Goal: Information Seeking & Learning: Learn about a topic

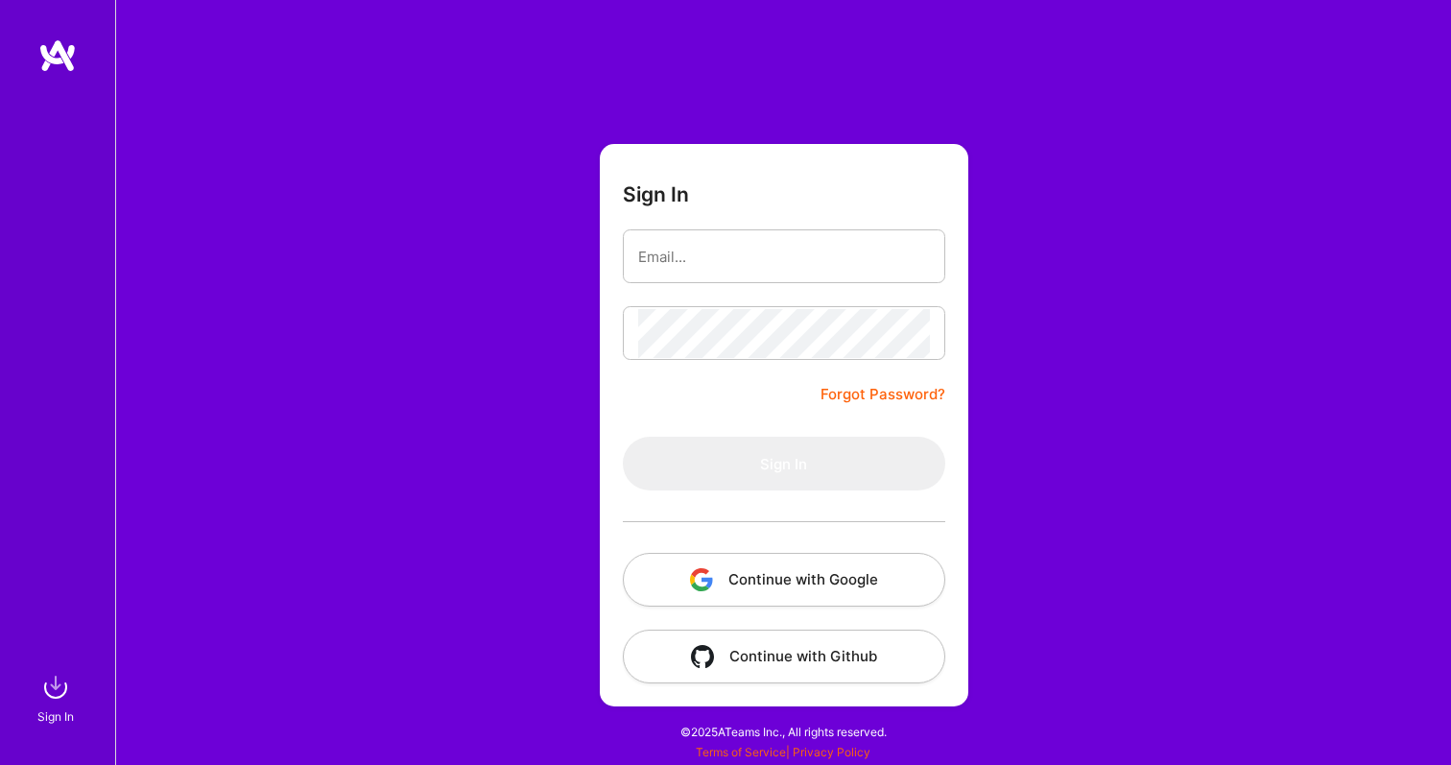
type input "[EMAIL_ADDRESS][DOMAIN_NAME]"
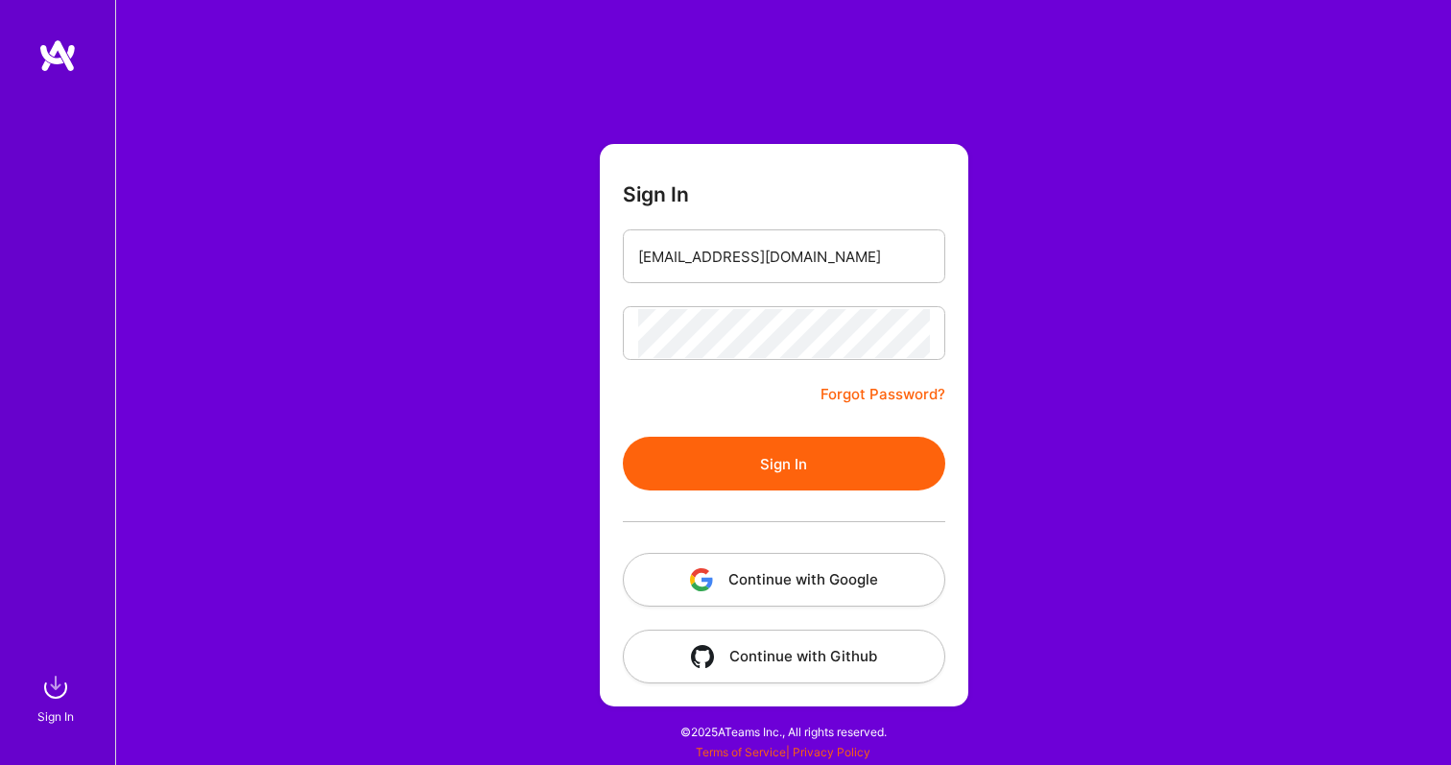
click at [761, 463] on button "Sign In" at bounding box center [784, 464] width 322 height 54
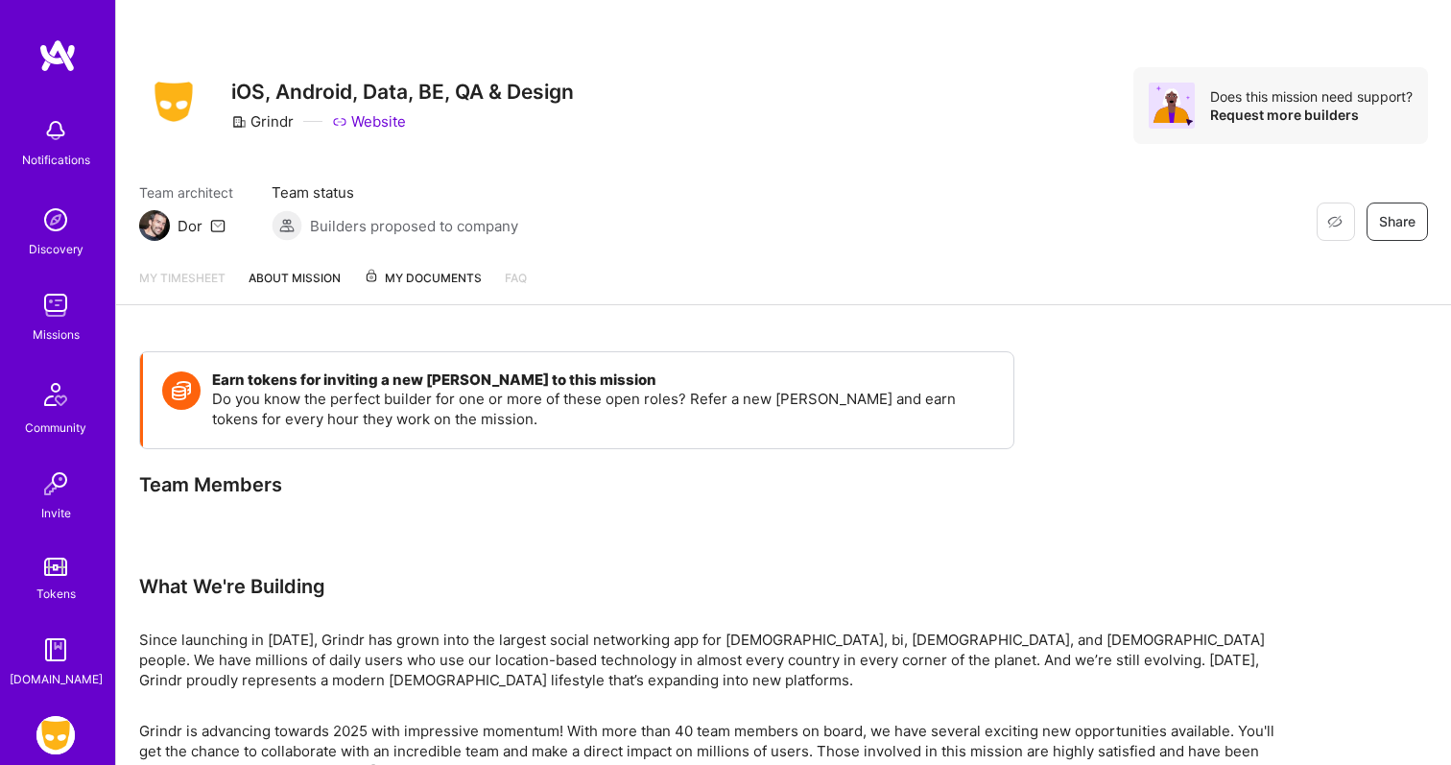
click at [325, 285] on link "About Mission" at bounding box center [295, 286] width 92 height 36
click at [394, 283] on span "My Documents" at bounding box center [423, 278] width 118 height 21
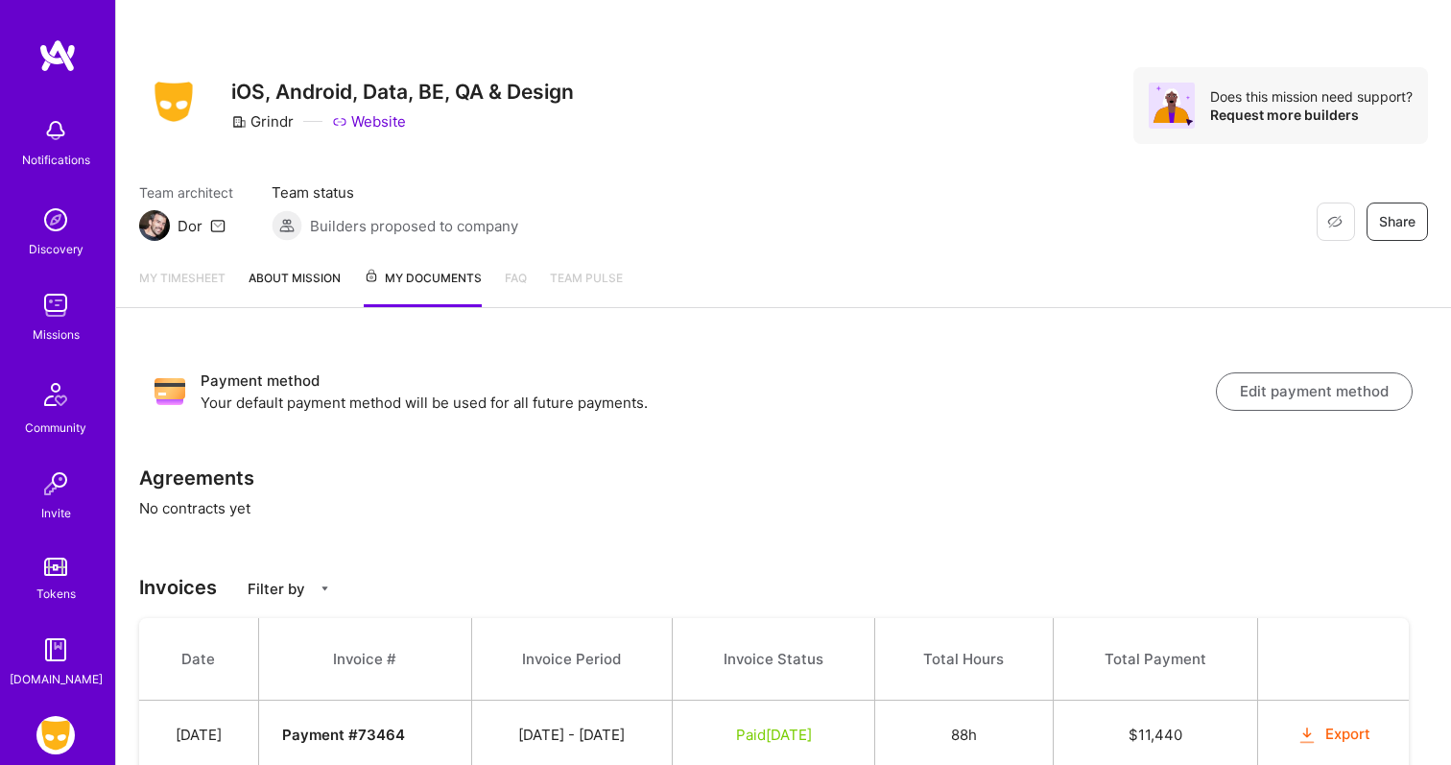
scroll to position [93, 0]
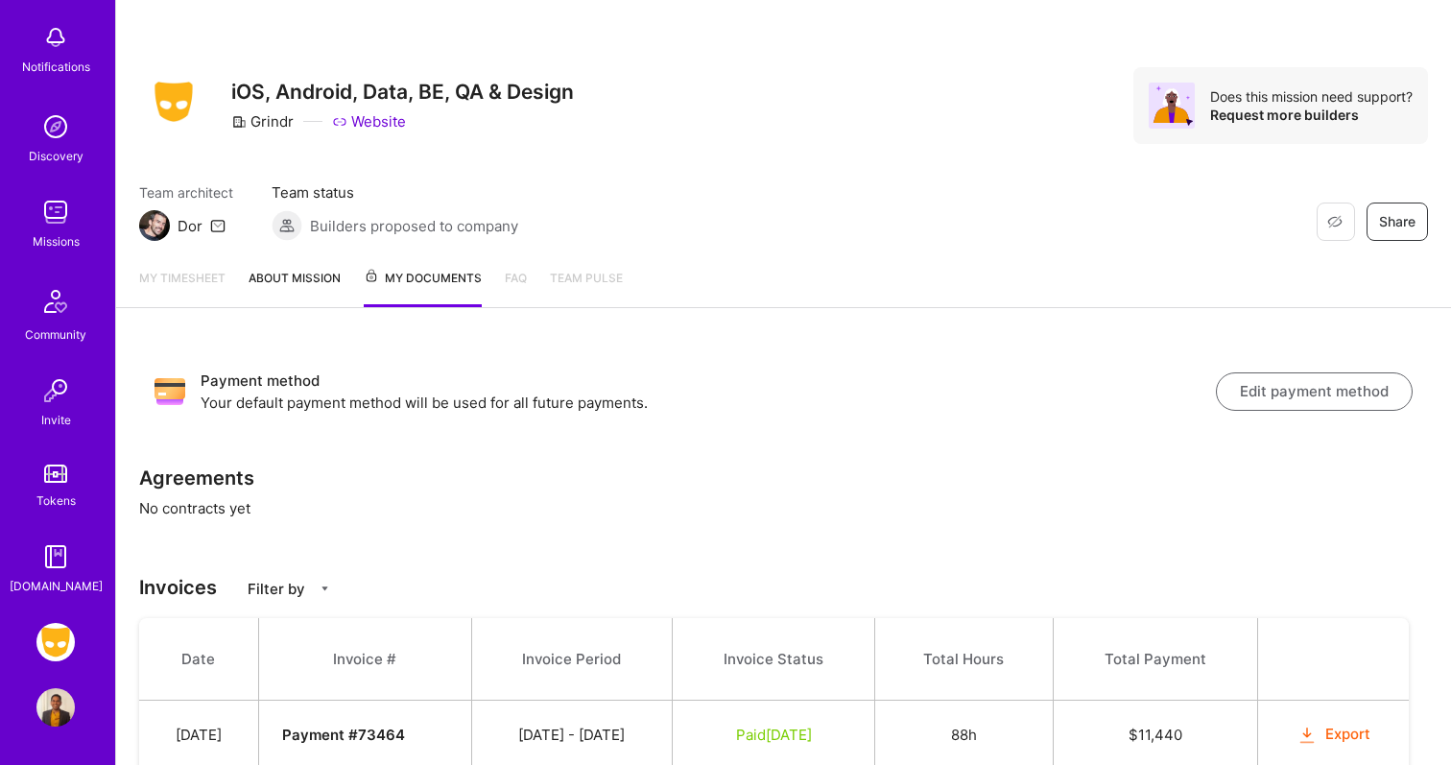
click at [50, 646] on img at bounding box center [55, 642] width 38 height 38
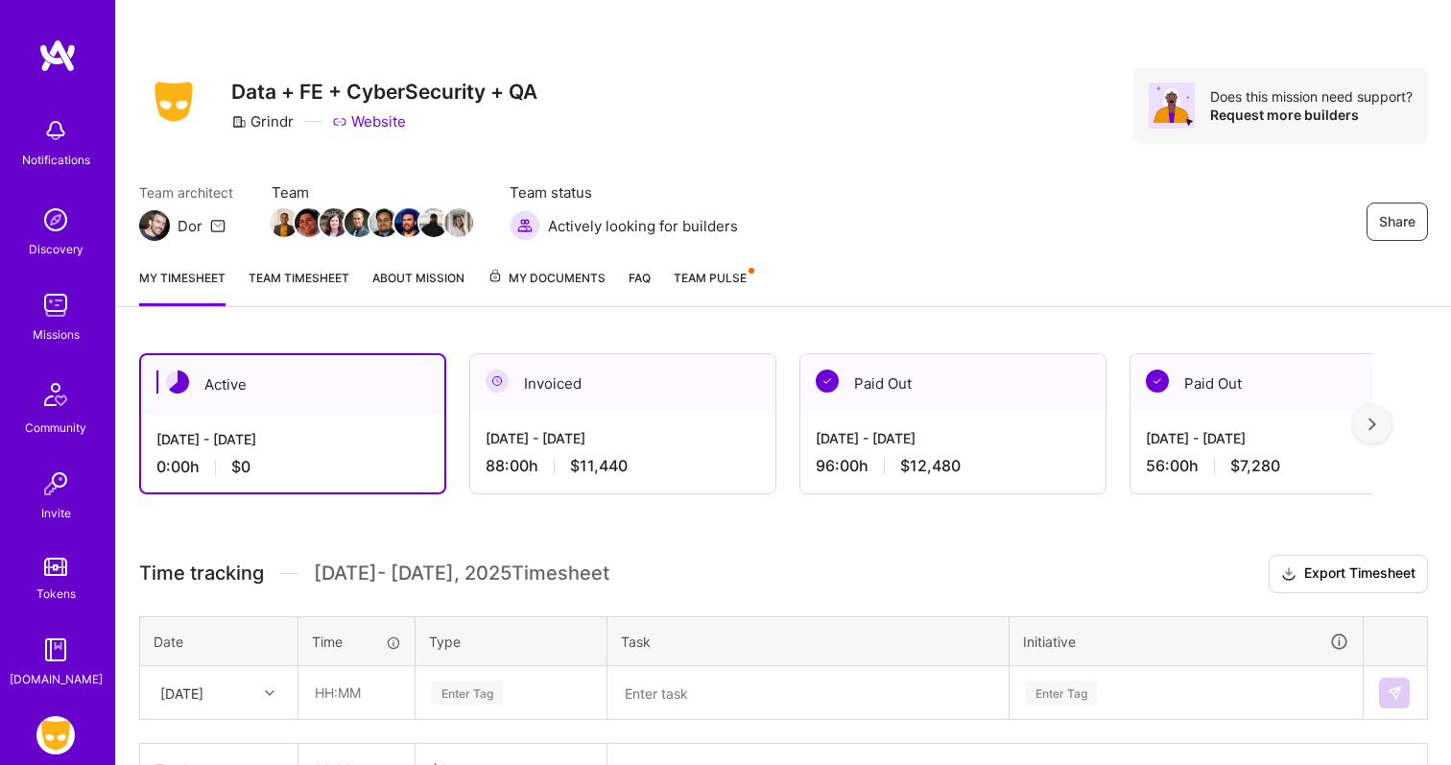
click at [353, 303] on div "My timesheet Team timesheet About Mission My Documents FAQ Team Pulse" at bounding box center [783, 279] width 1335 height 55
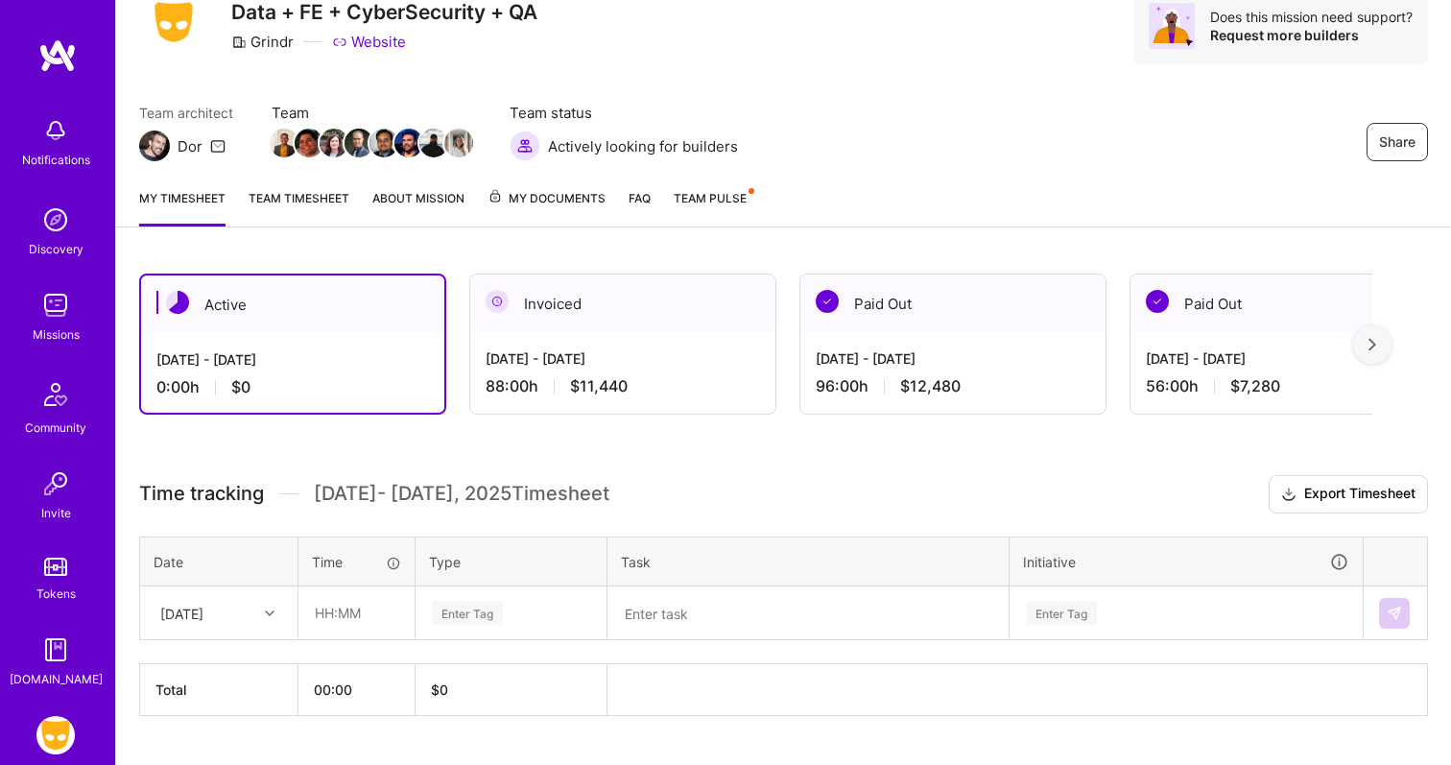
scroll to position [98, 0]
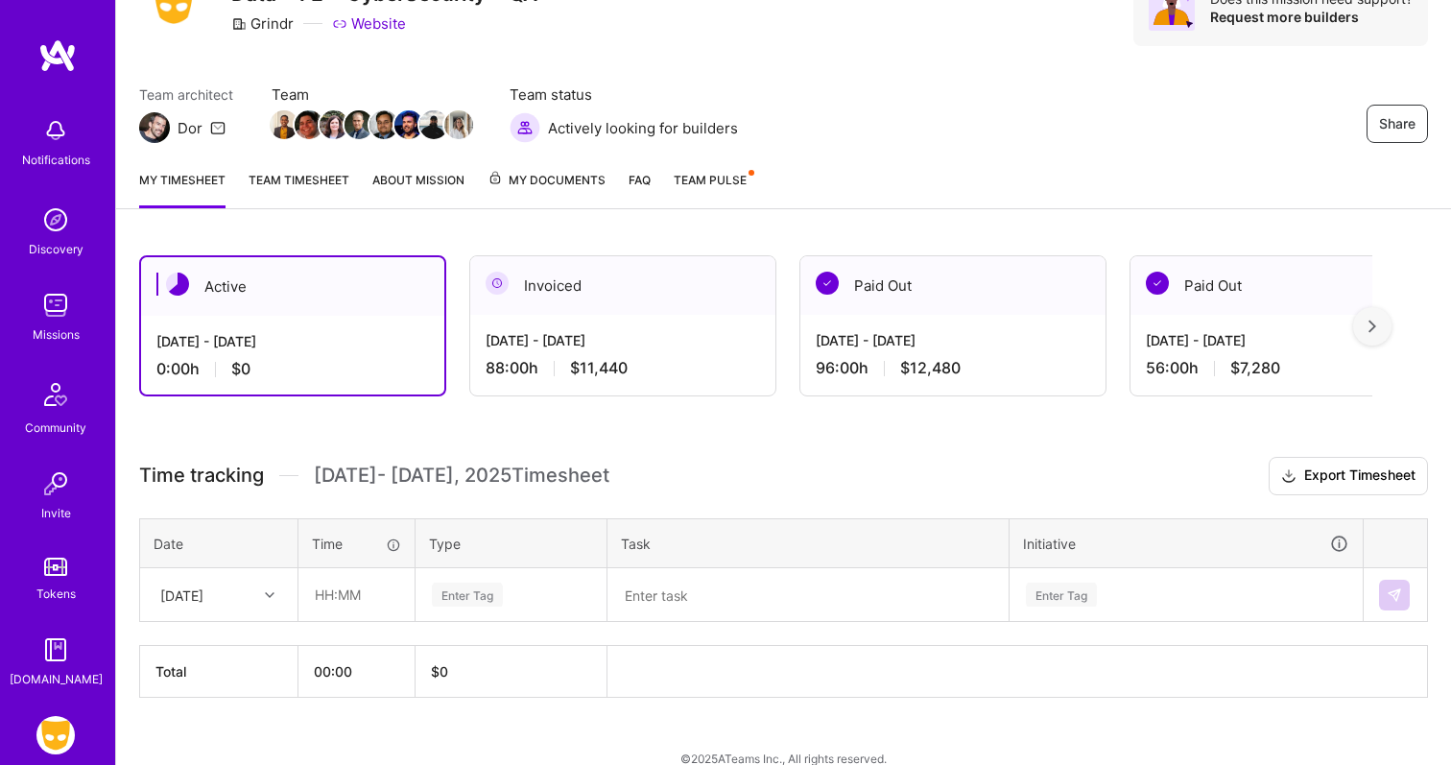
click at [431, 177] on link "About Mission" at bounding box center [418, 189] width 92 height 38
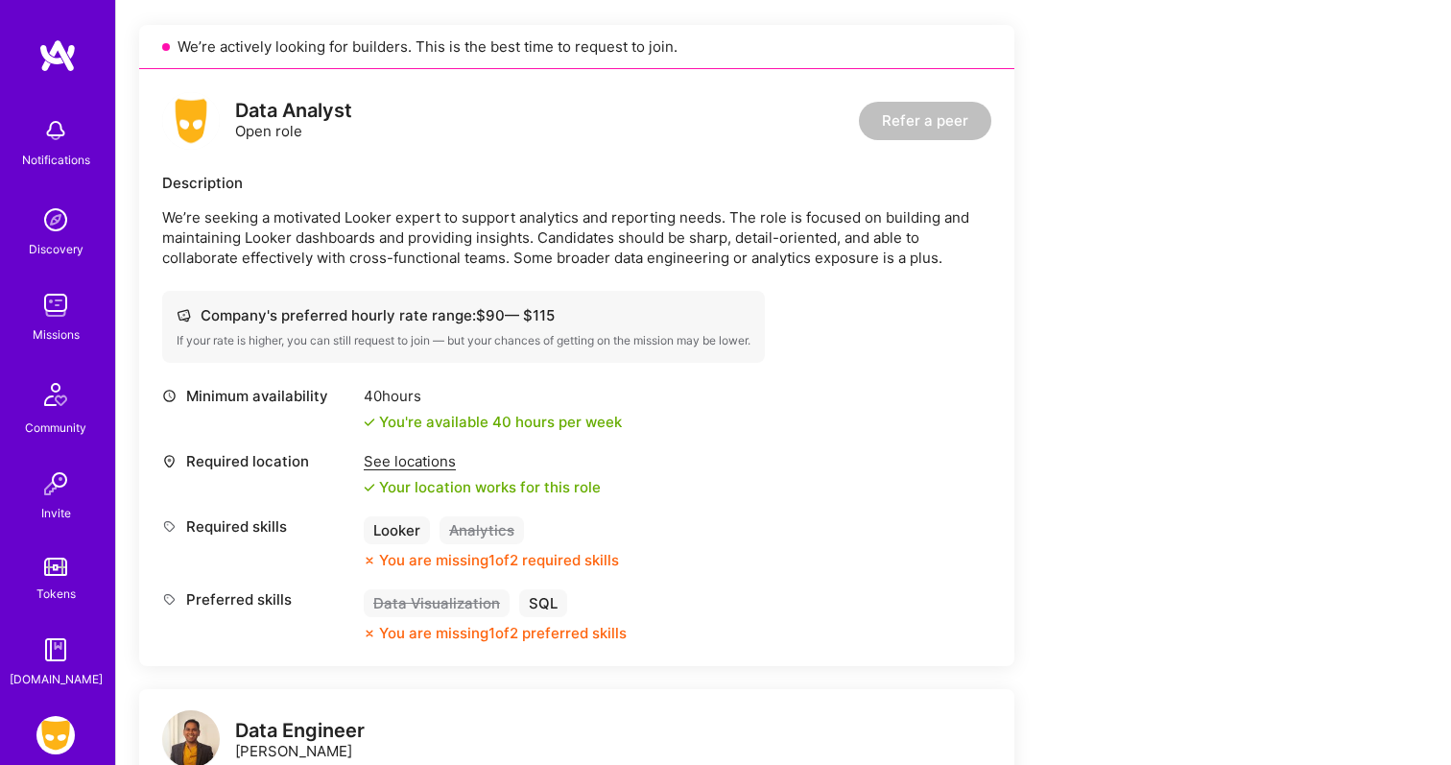
scroll to position [516, 0]
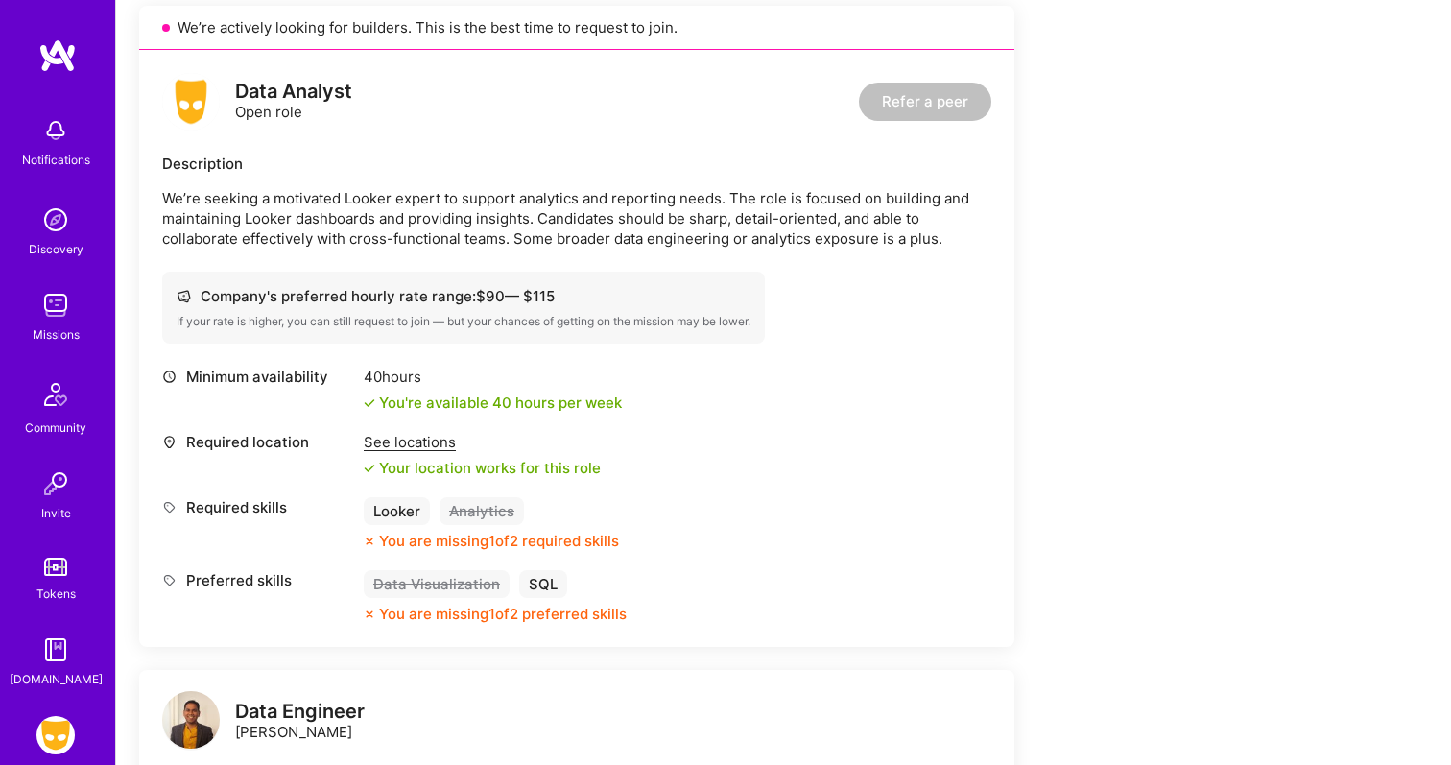
click at [658, 239] on p "We’re seeking a motivated Looker expert to support analytics and reporting need…" at bounding box center [576, 218] width 829 height 60
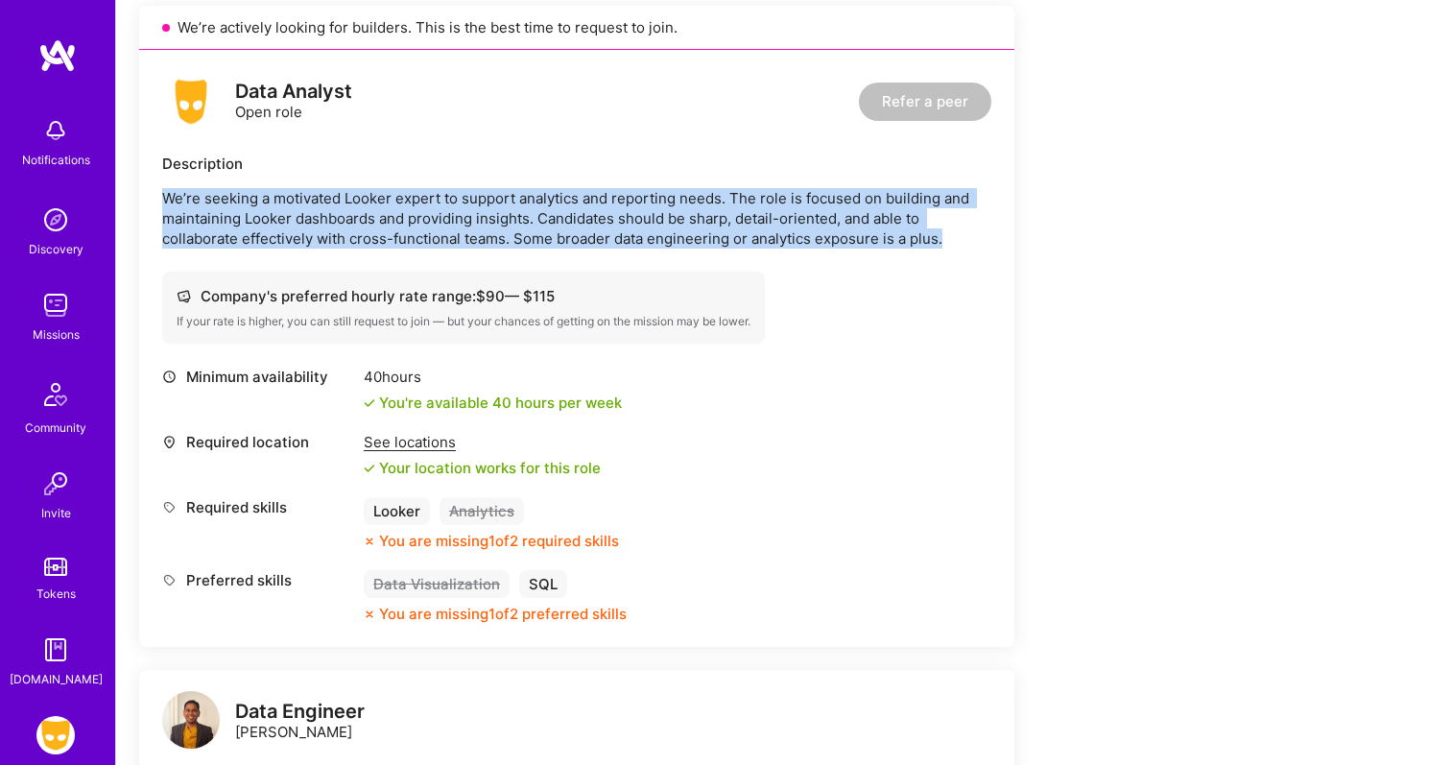
click at [658, 239] on p "We’re seeking a motivated Looker expert to support analytics and reporting need…" at bounding box center [576, 218] width 829 height 60
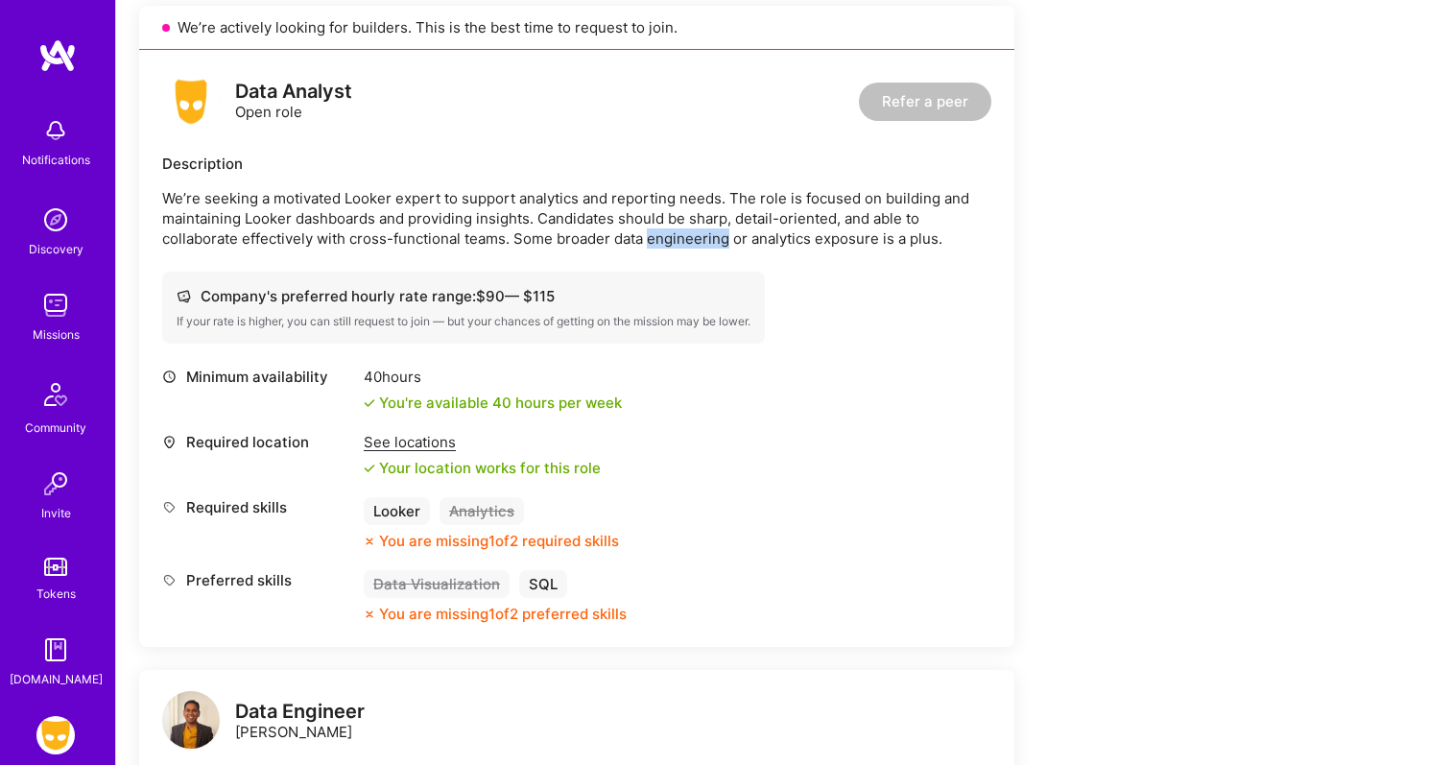
click at [658, 239] on p "We’re seeking a motivated Looker expert to support analytics and reporting need…" at bounding box center [576, 218] width 829 height 60
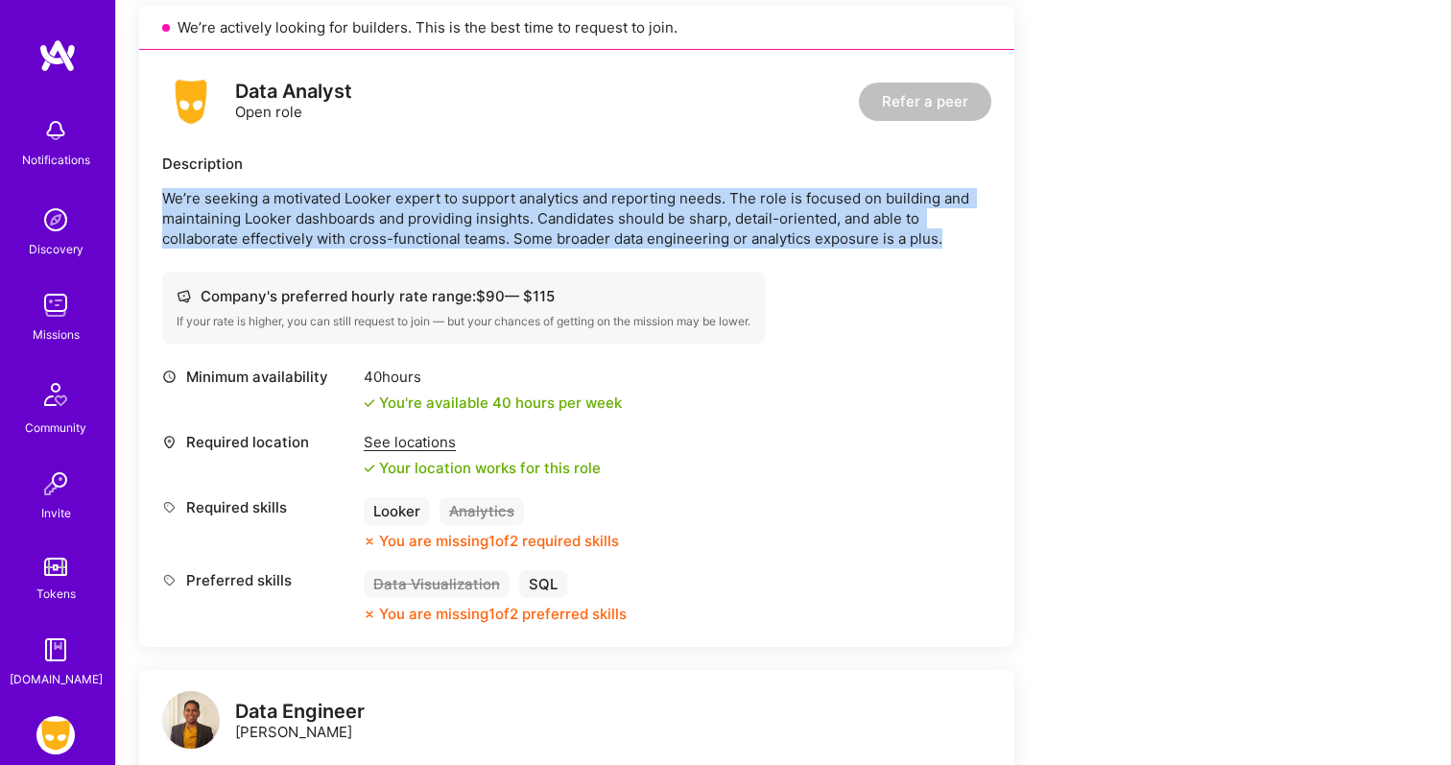
click at [658, 239] on p "We’re seeking a motivated Looker expert to support analytics and reporting need…" at bounding box center [576, 218] width 829 height 60
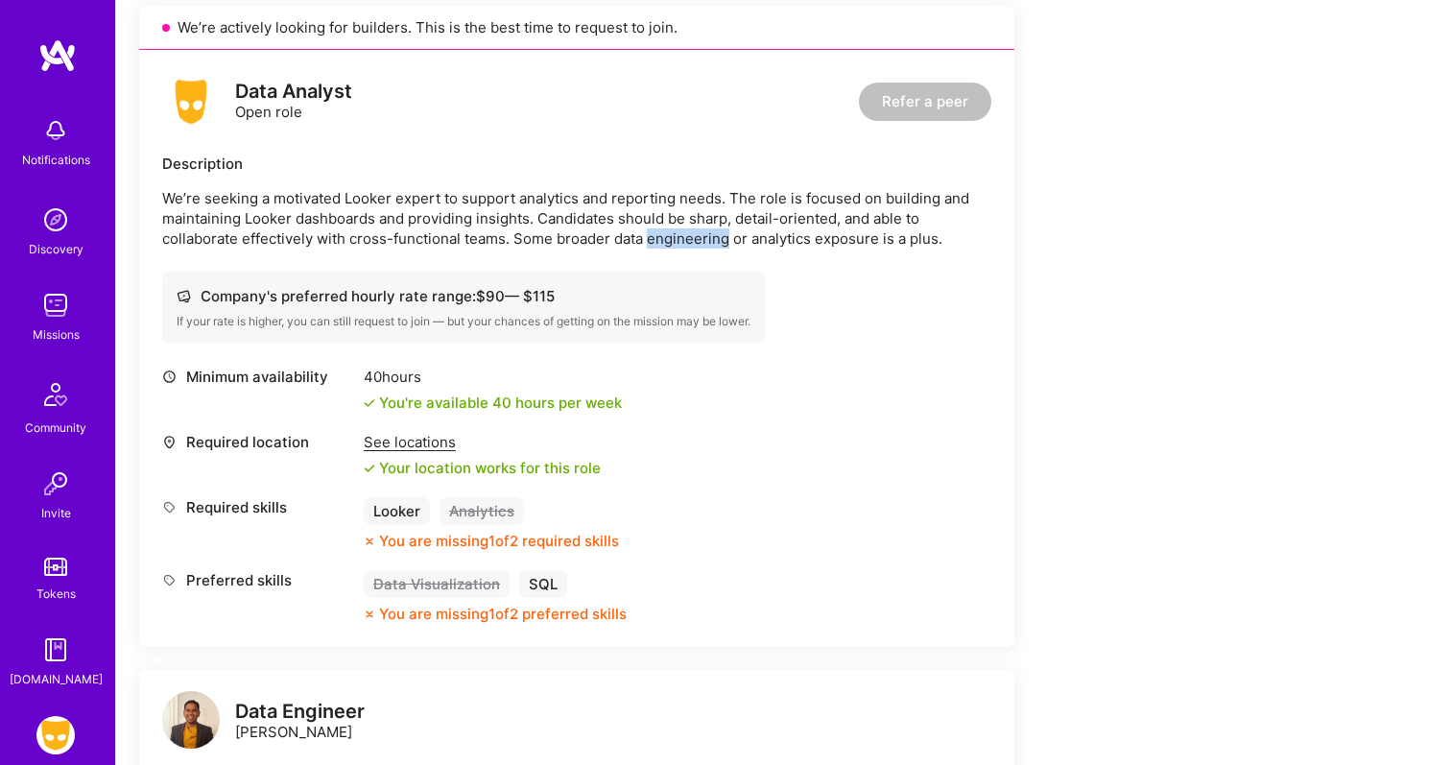
click at [658, 239] on p "We’re seeking a motivated Looker expert to support analytics and reporting need…" at bounding box center [576, 218] width 829 height 60
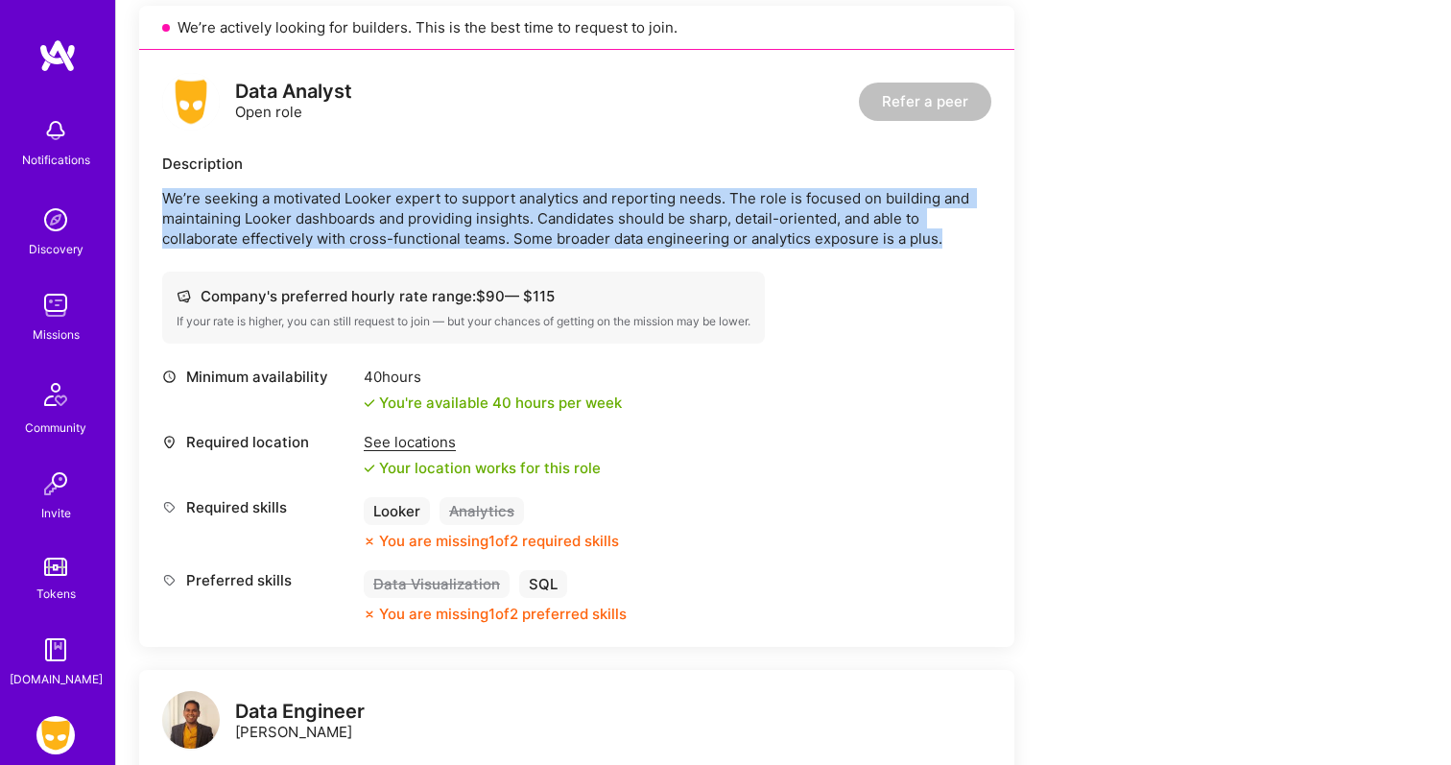
click at [658, 239] on p "We’re seeking a motivated Looker expert to support analytics and reporting need…" at bounding box center [576, 218] width 829 height 60
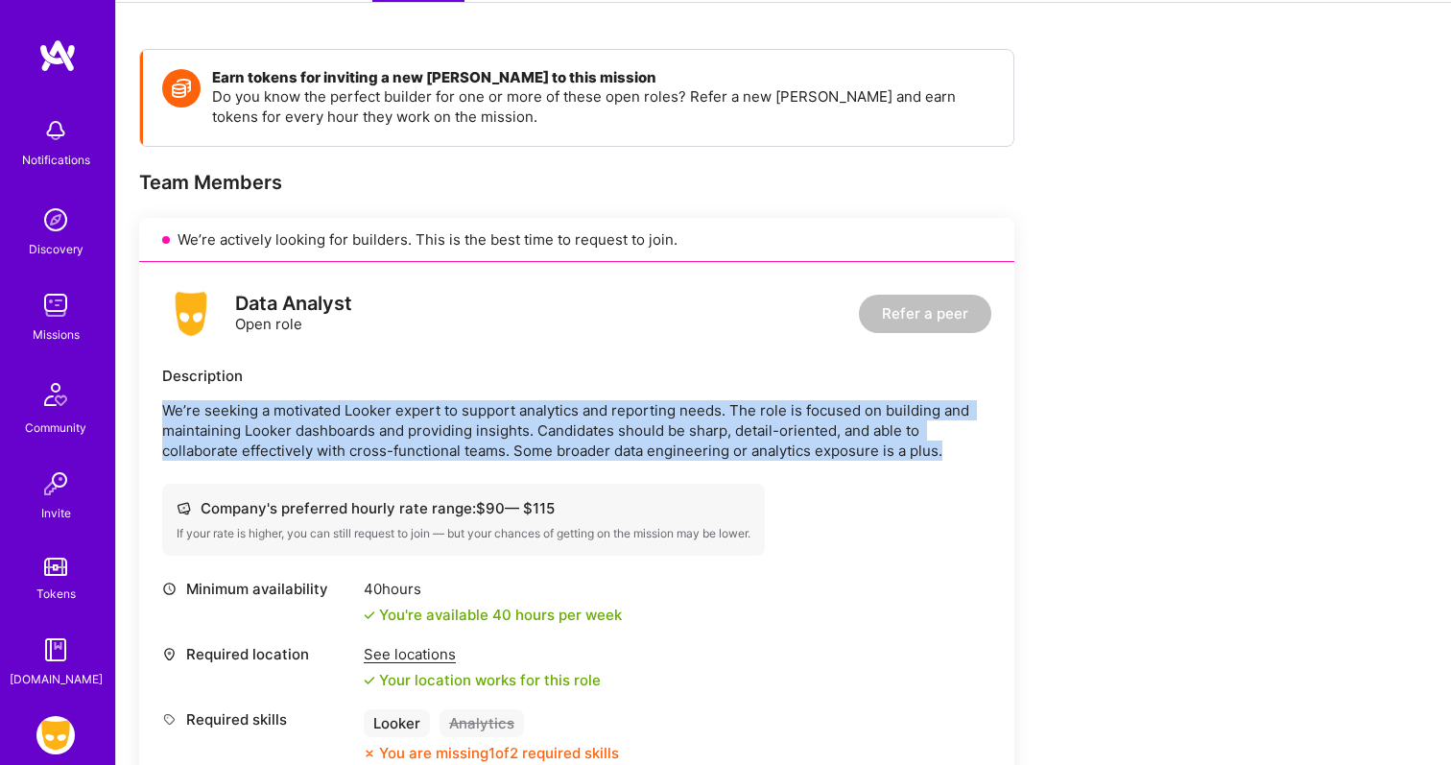
scroll to position [292, 0]
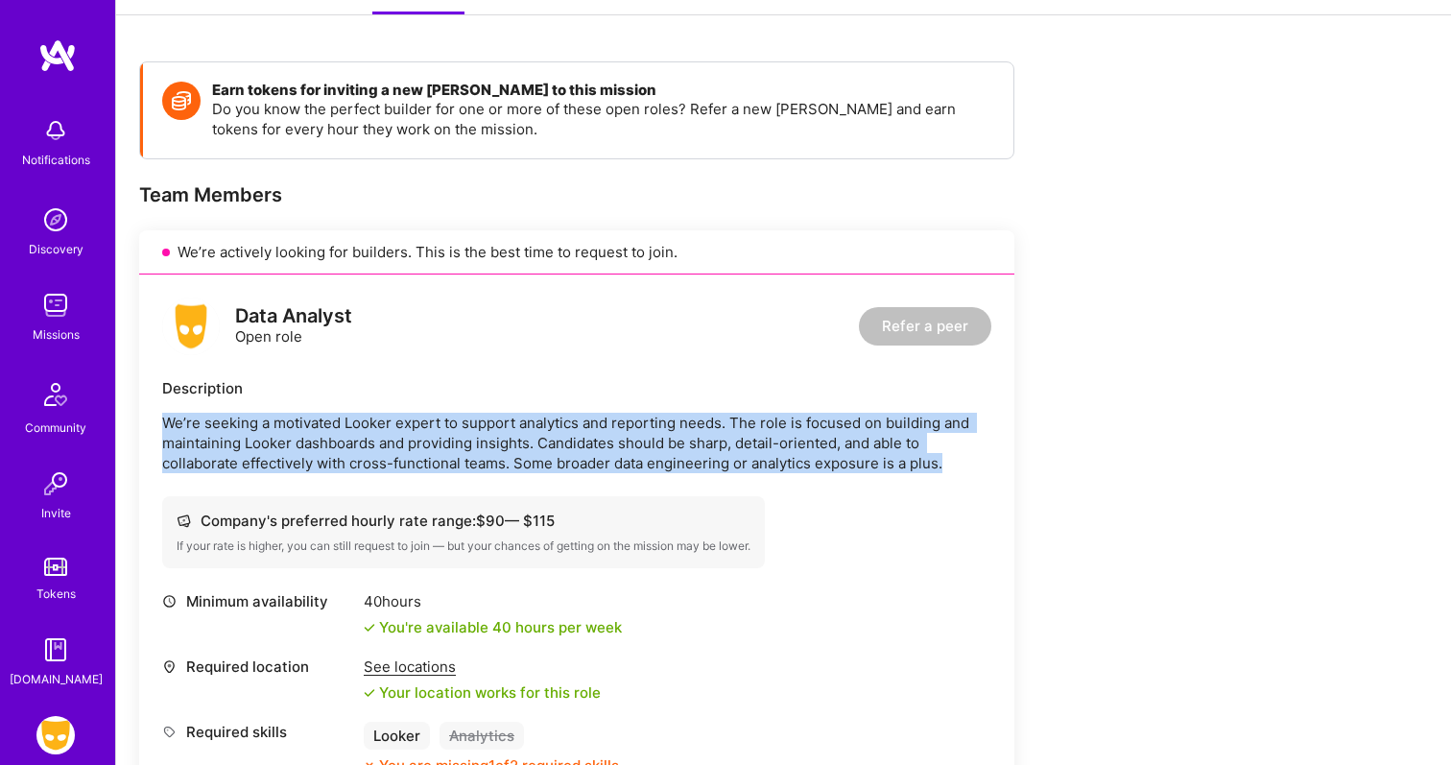
click at [630, 403] on div "Description We’re seeking a motivated Looker expert to support analytics and re…" at bounding box center [576, 425] width 829 height 95
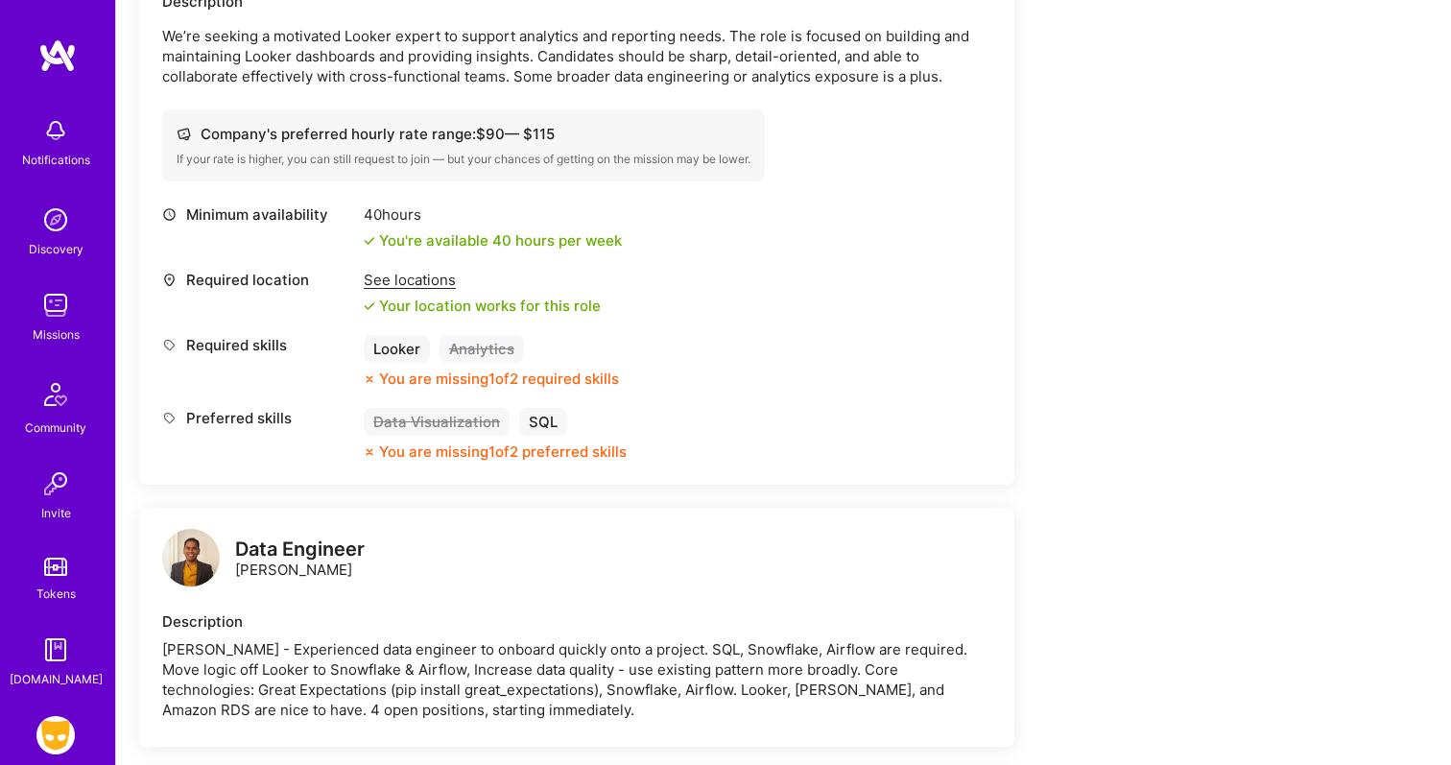
scroll to position [564, 0]
